Goal: Information Seeking & Learning: Learn about a topic

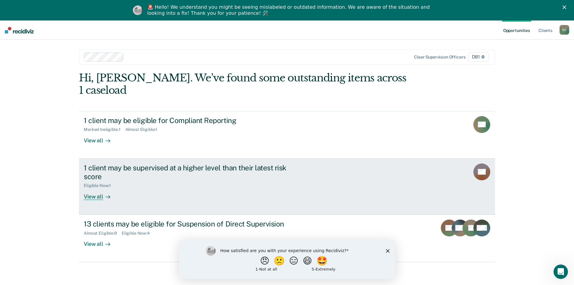
click at [96, 188] on div "View all" at bounding box center [101, 194] width 34 height 12
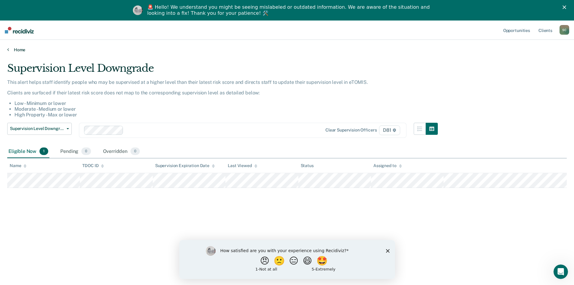
click at [21, 49] on link "Home" at bounding box center [287, 49] width 560 height 5
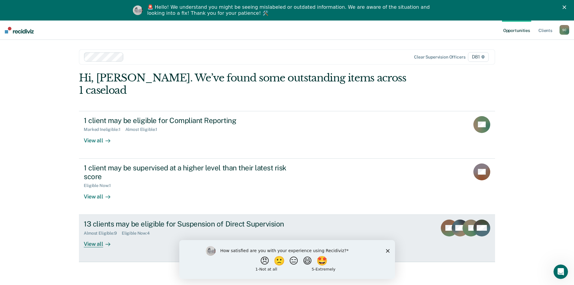
click at [191, 228] on div "Almost Eligible : 9 Eligible Now : 4" at bounding box center [190, 232] width 212 height 8
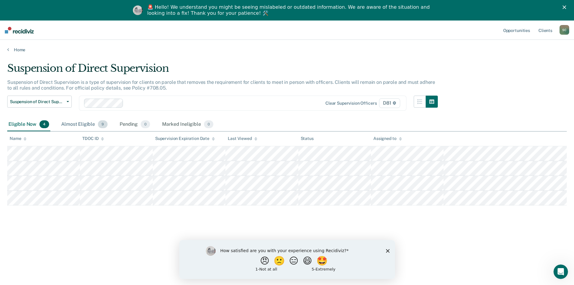
click at [80, 125] on div "Almost Eligible 9" at bounding box center [84, 124] width 49 height 13
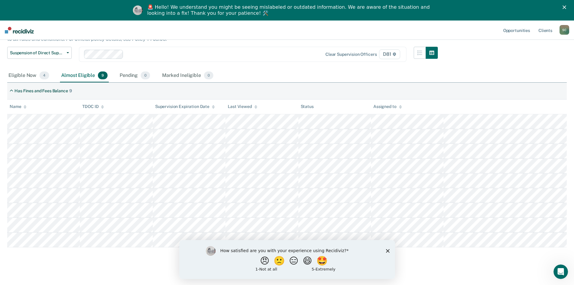
scroll to position [55, 0]
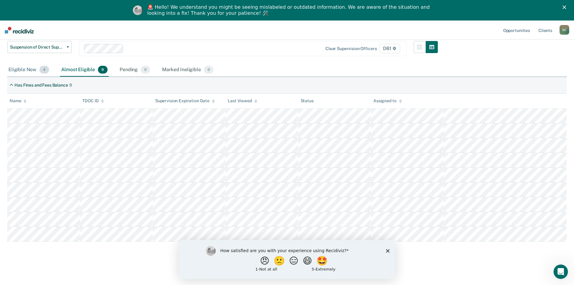
click at [27, 68] on div "Eligible Now 4" at bounding box center [28, 69] width 43 height 13
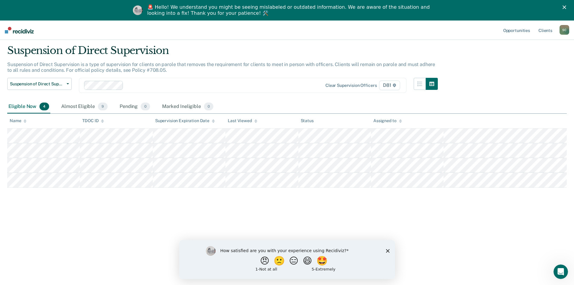
scroll to position [0, 0]
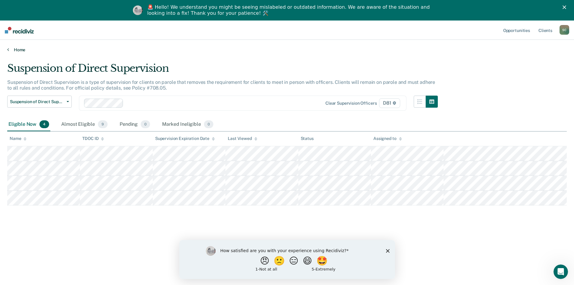
click at [17, 50] on link "Home" at bounding box center [287, 49] width 560 height 5
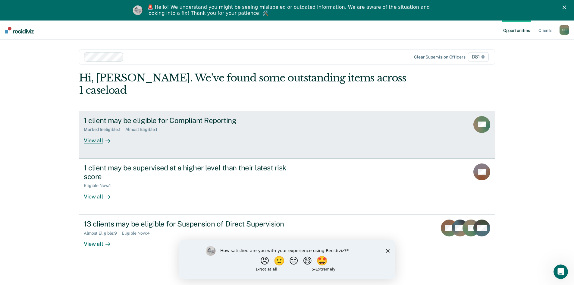
click at [225, 121] on div "1 client may be eligible for Compliant Reporting Marked Ineligible : 1 Almost E…" at bounding box center [197, 130] width 226 height 28
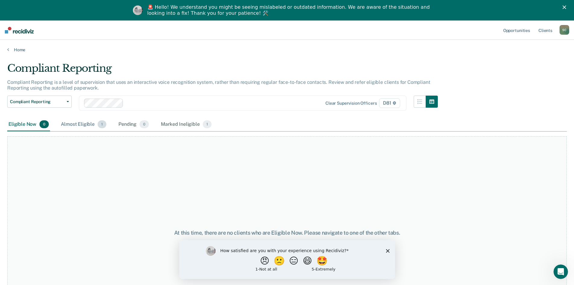
click at [74, 126] on div "Almost Eligible 1" at bounding box center [84, 124] width 48 height 13
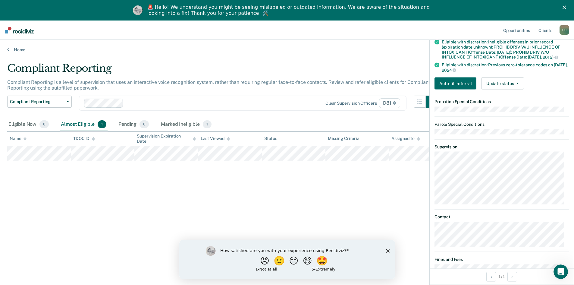
scroll to position [176, 0]
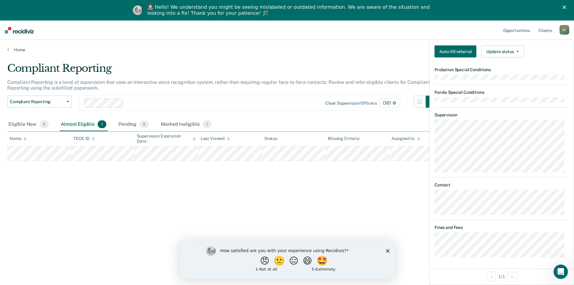
click at [343, 186] on div "Compliant Reporting Compliant Reporting is a level of supervision that uses an …" at bounding box center [287, 161] width 560 height 198
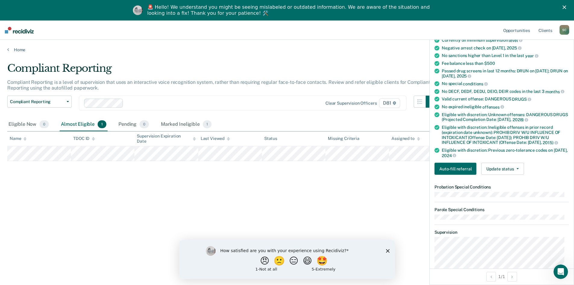
scroll to position [55, 0]
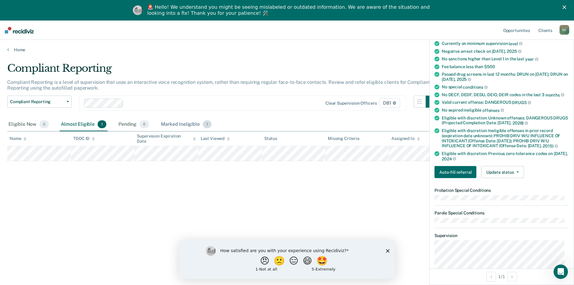
click at [177, 123] on div "Marked Ineligible 1" at bounding box center [186, 124] width 53 height 13
click at [26, 125] on div "Eligible Now 0" at bounding box center [28, 124] width 43 height 13
